Goal: Transaction & Acquisition: Purchase product/service

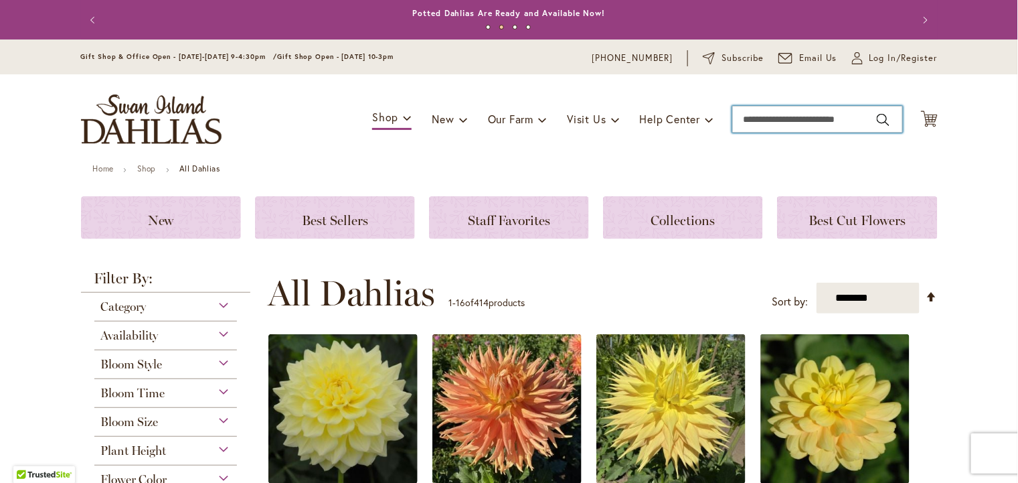
click at [777, 125] on input "Search" at bounding box center [817, 119] width 171 height 27
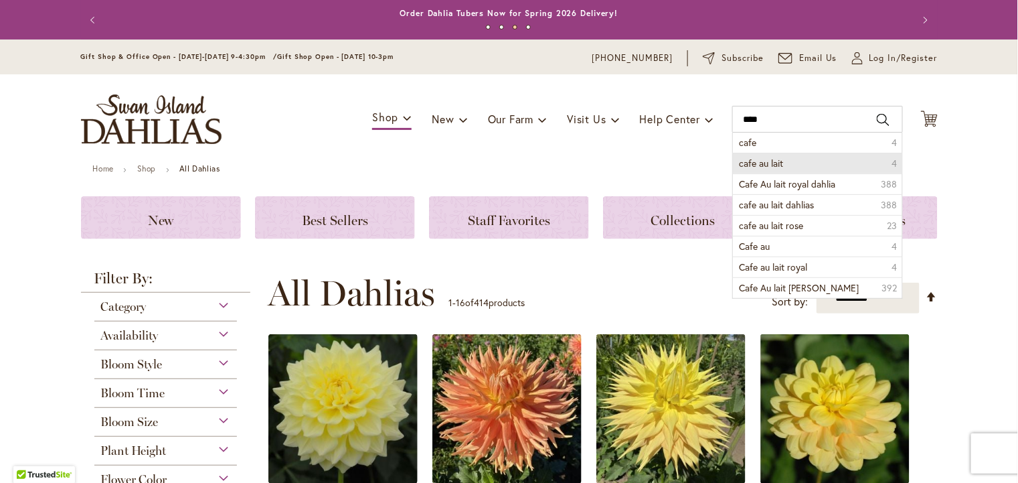
click at [784, 164] on span "cafe au lait" at bounding box center [762, 163] width 44 height 13
type input "**********"
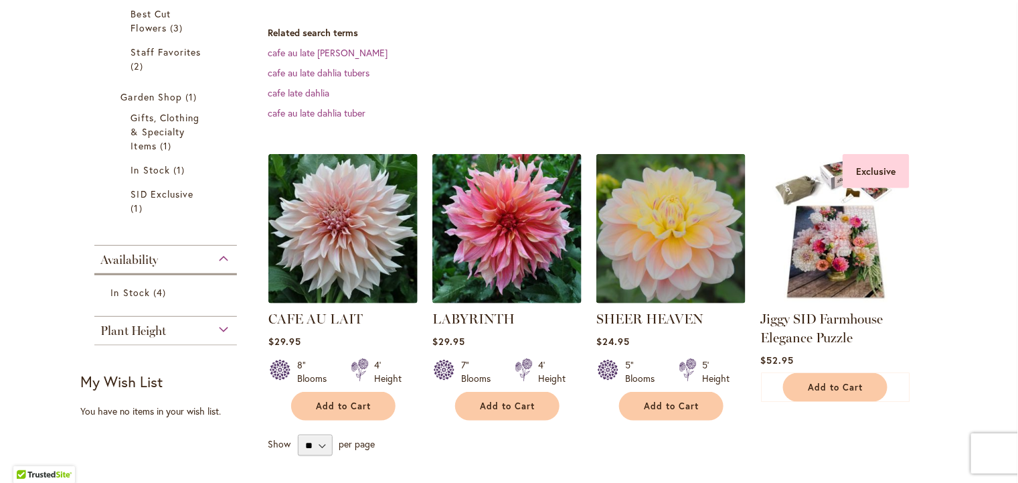
scroll to position [334, 0]
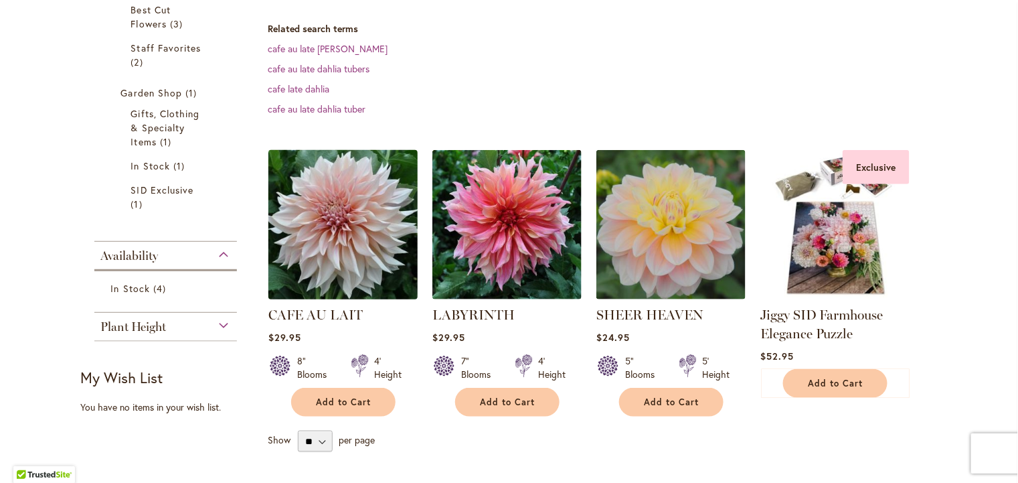
click at [349, 244] on img at bounding box center [342, 225] width 157 height 157
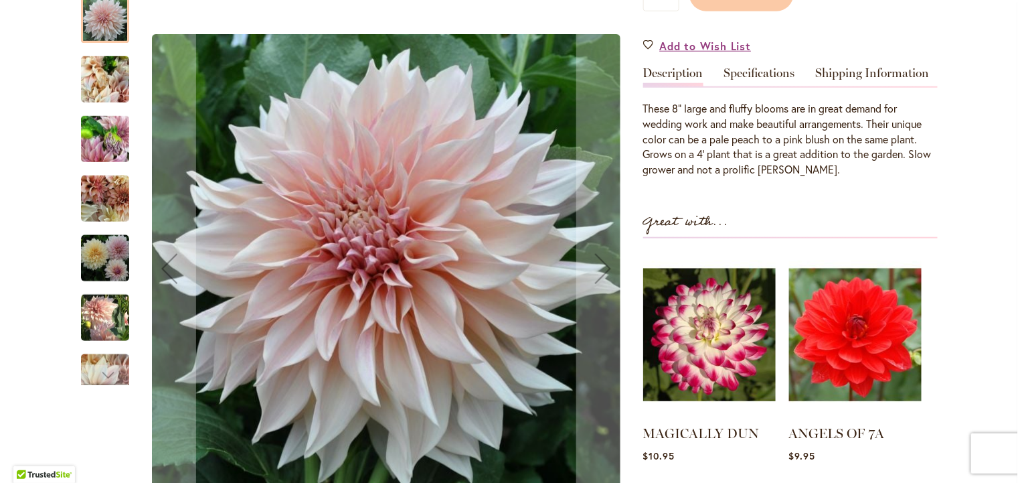
scroll to position [134, 0]
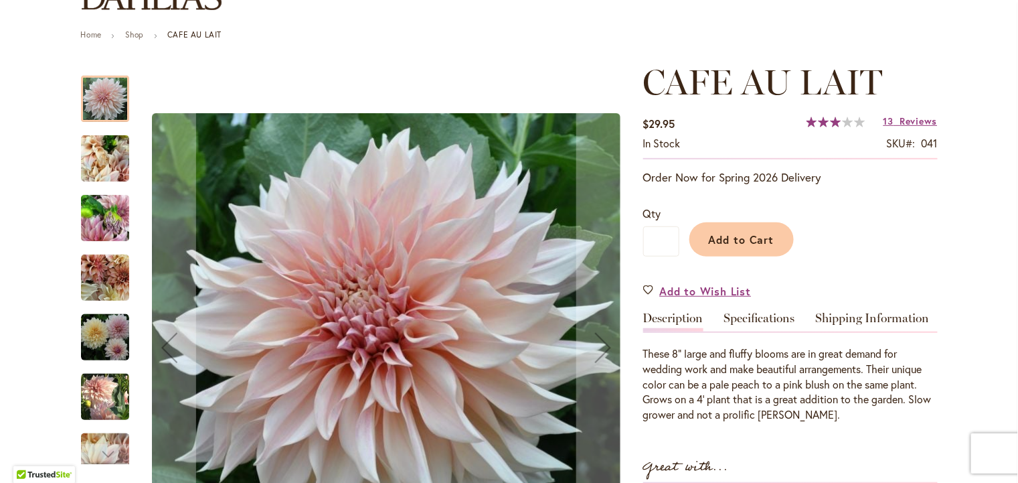
click at [92, 331] on img "Café Au Lait" at bounding box center [105, 337] width 48 height 48
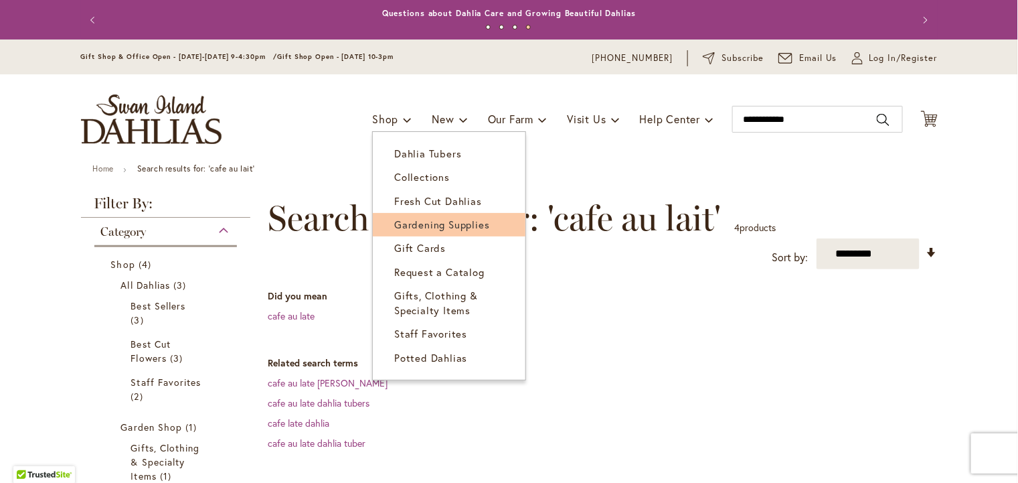
click at [408, 224] on span "Gardening Supplies" at bounding box center [441, 224] width 95 height 13
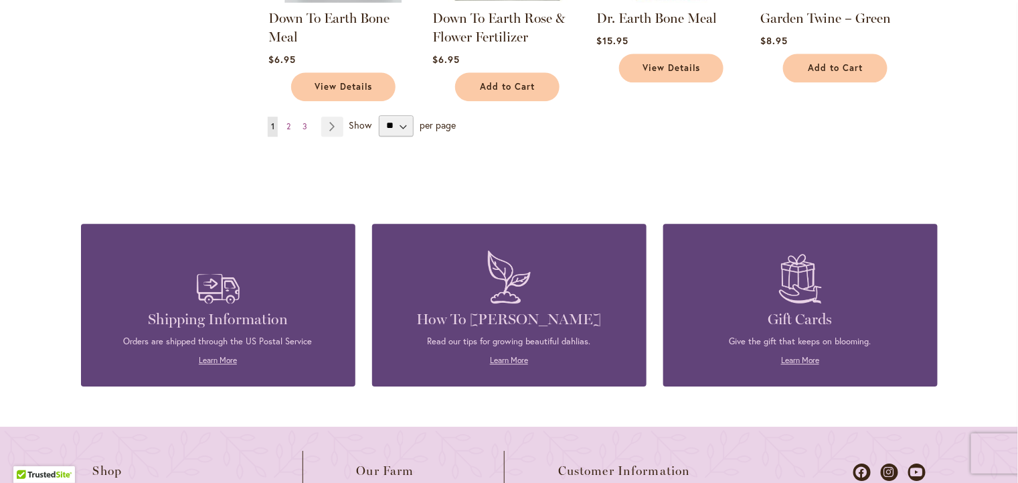
scroll to position [1004, 0]
